Goal: Find specific page/section: Find specific page/section

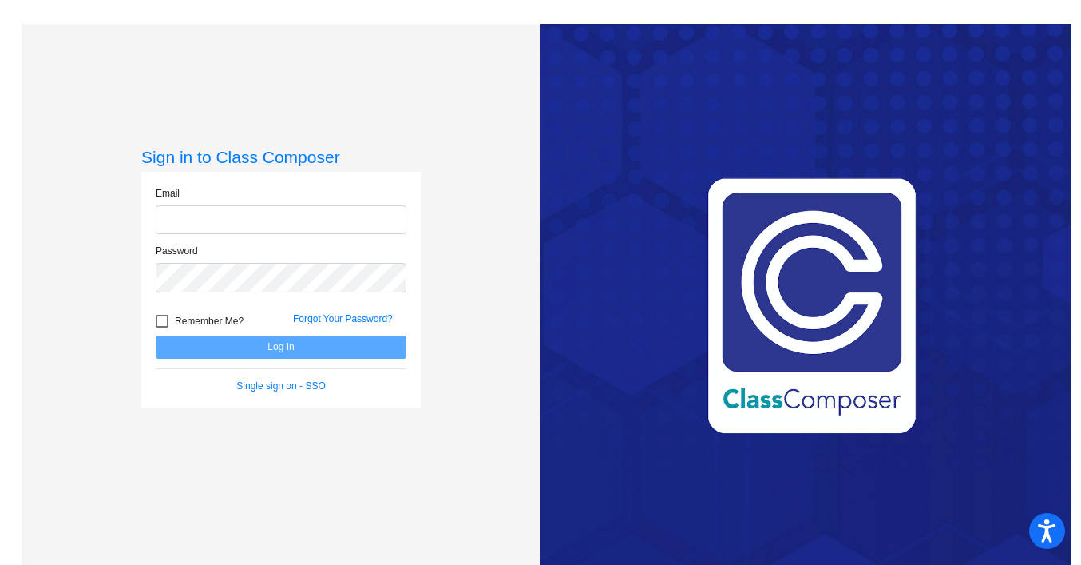
type input "[EMAIL_ADDRESS][DOMAIN_NAME]"
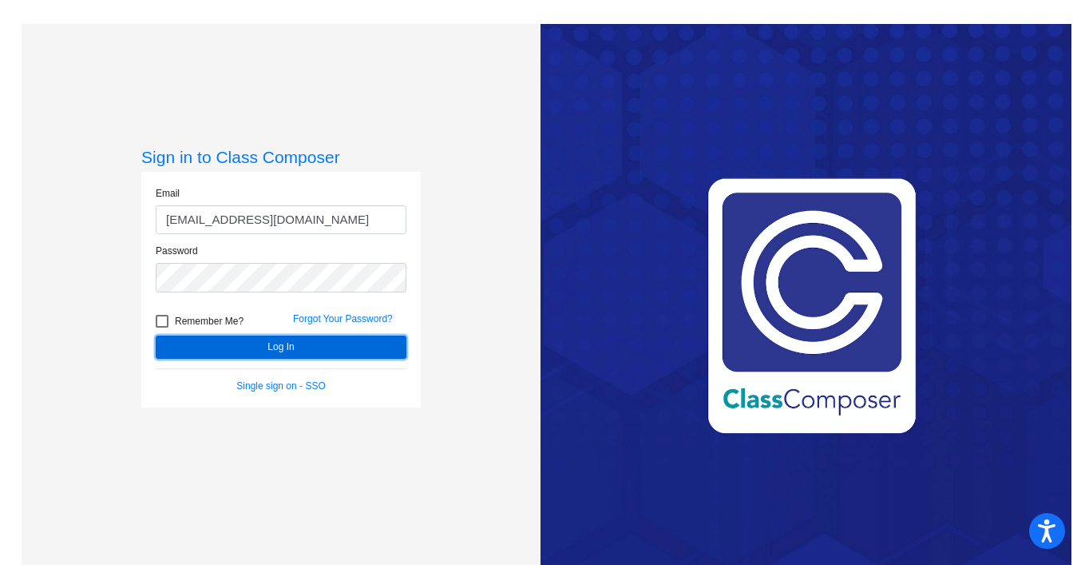
click at [278, 350] on button "Log In" at bounding box center [281, 346] width 251 height 23
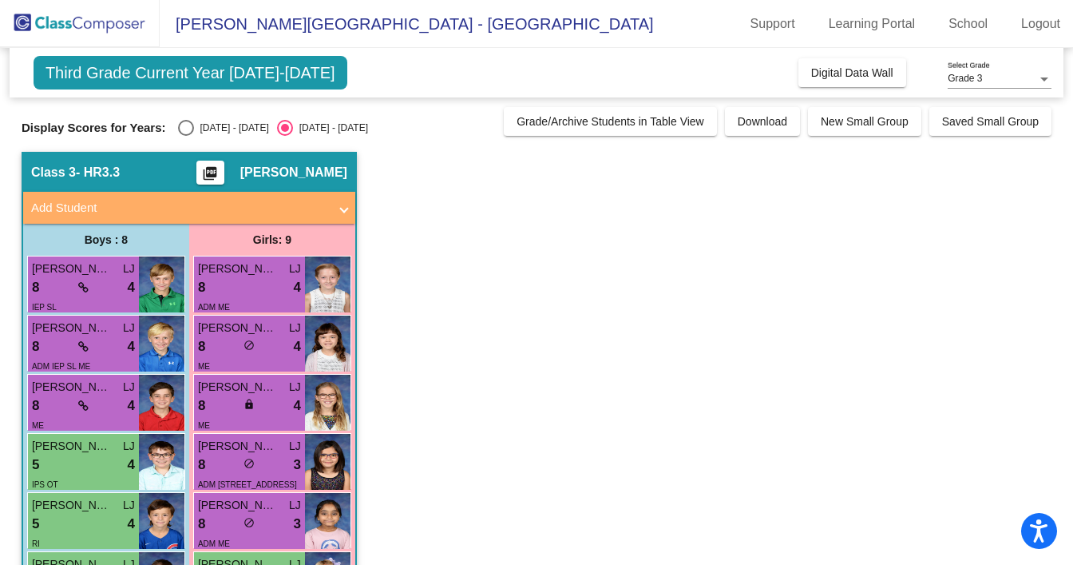
click at [279, 79] on span "Third Grade Current Year [DATE]-[DATE]" at bounding box center [191, 73] width 314 height 34
click at [302, 66] on span "Third Grade Current Year [DATE]-[DATE]" at bounding box center [191, 73] width 314 height 34
click at [362, 125] on div "Display Scores for Years: [DATE] - [DATE] [DATE] - [DATE]" at bounding box center [259, 128] width 474 height 16
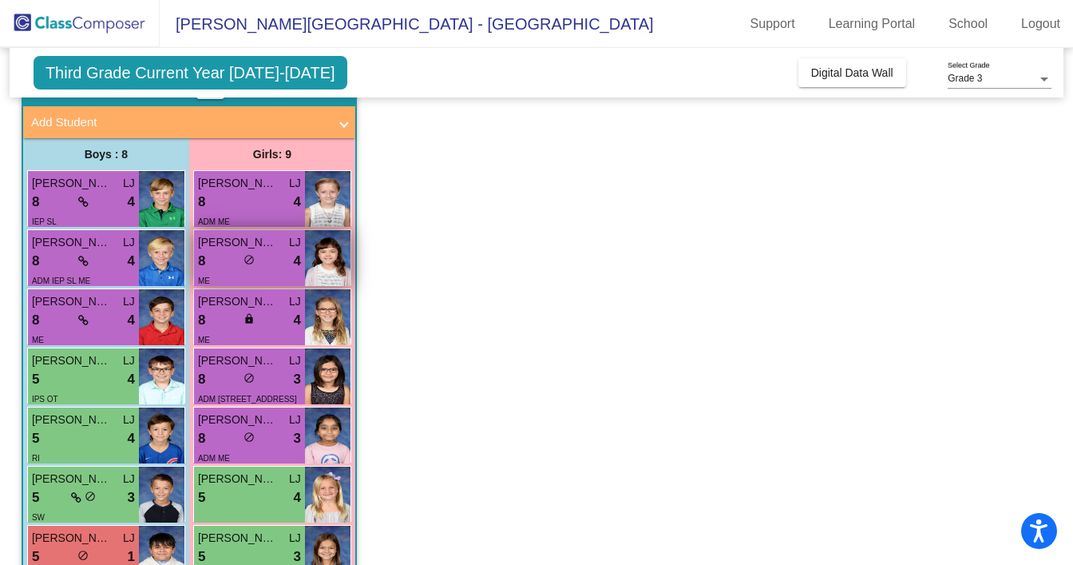
scroll to position [83, 0]
